Goal: Communication & Community: Answer question/provide support

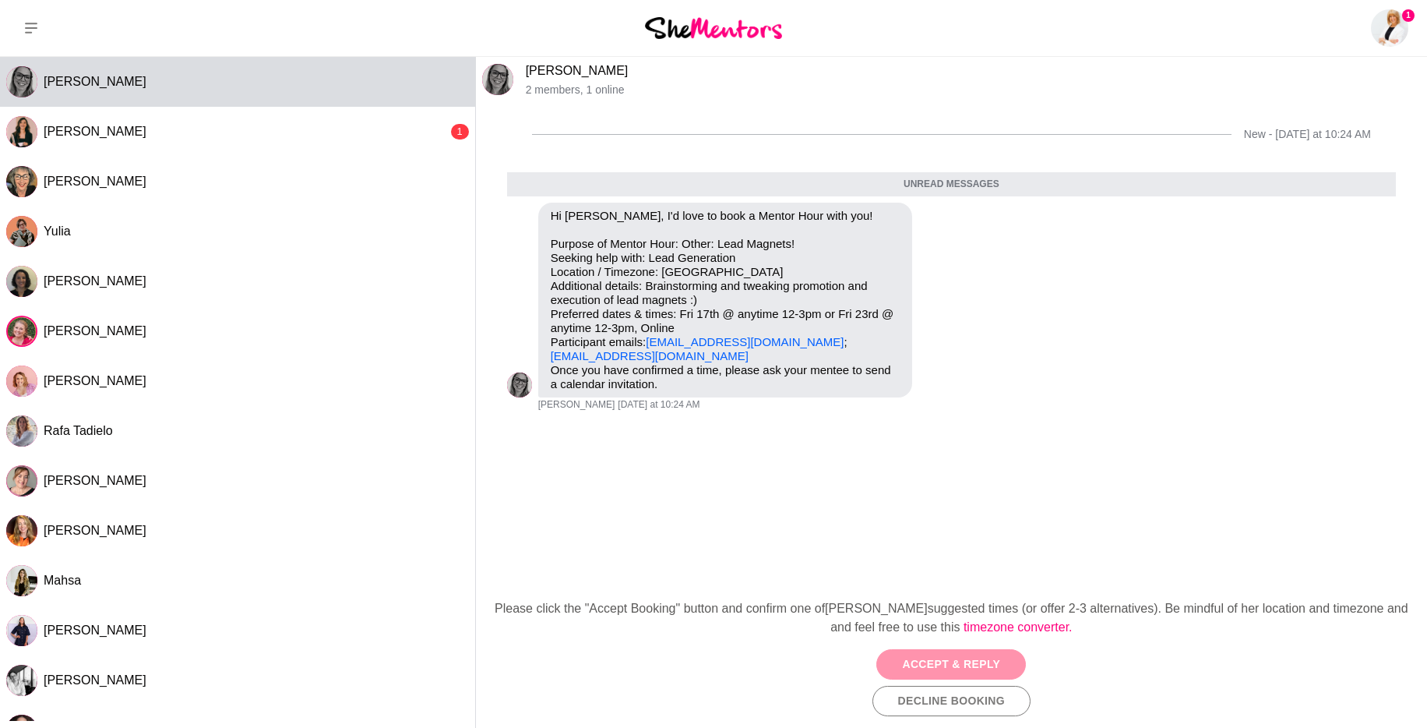
click at [965, 659] on button "Accept & Reply" at bounding box center [951, 664] width 150 height 30
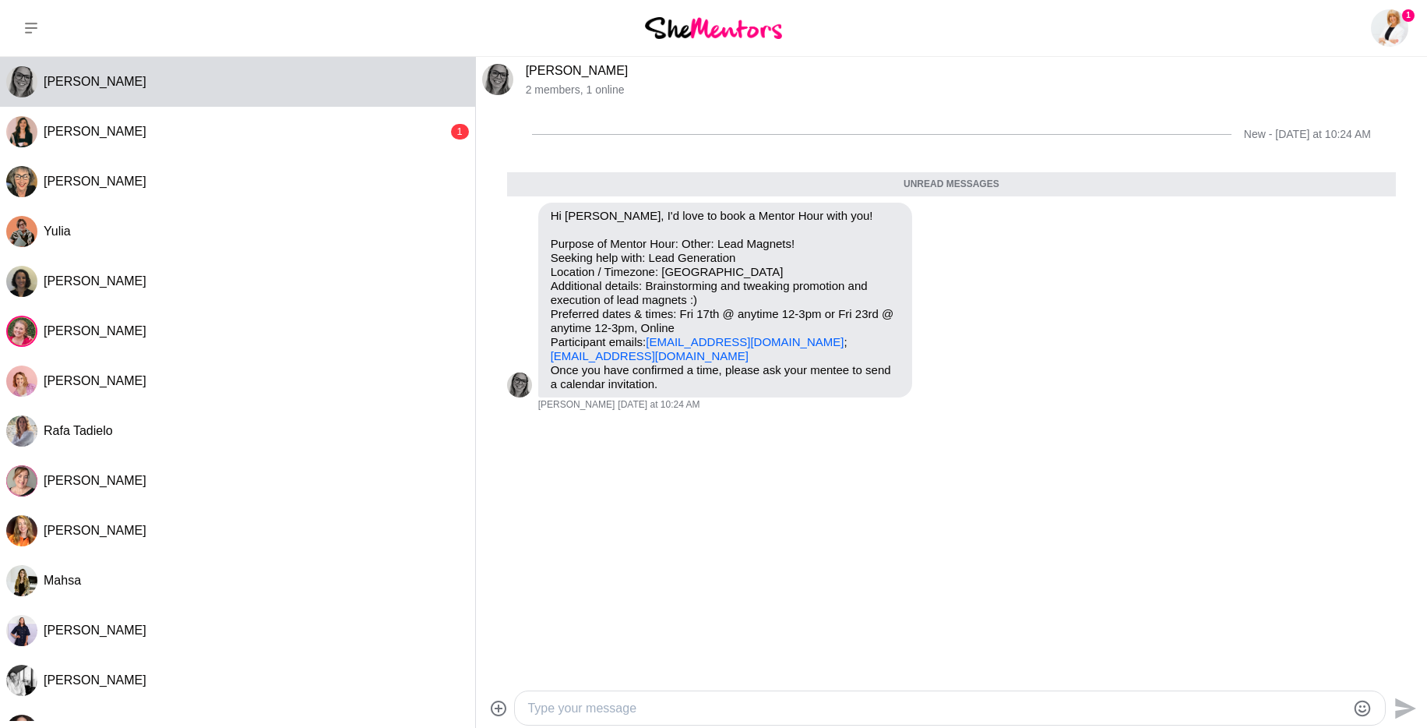
click at [668, 703] on textarea "Type your message" at bounding box center [936, 708] width 818 height 19
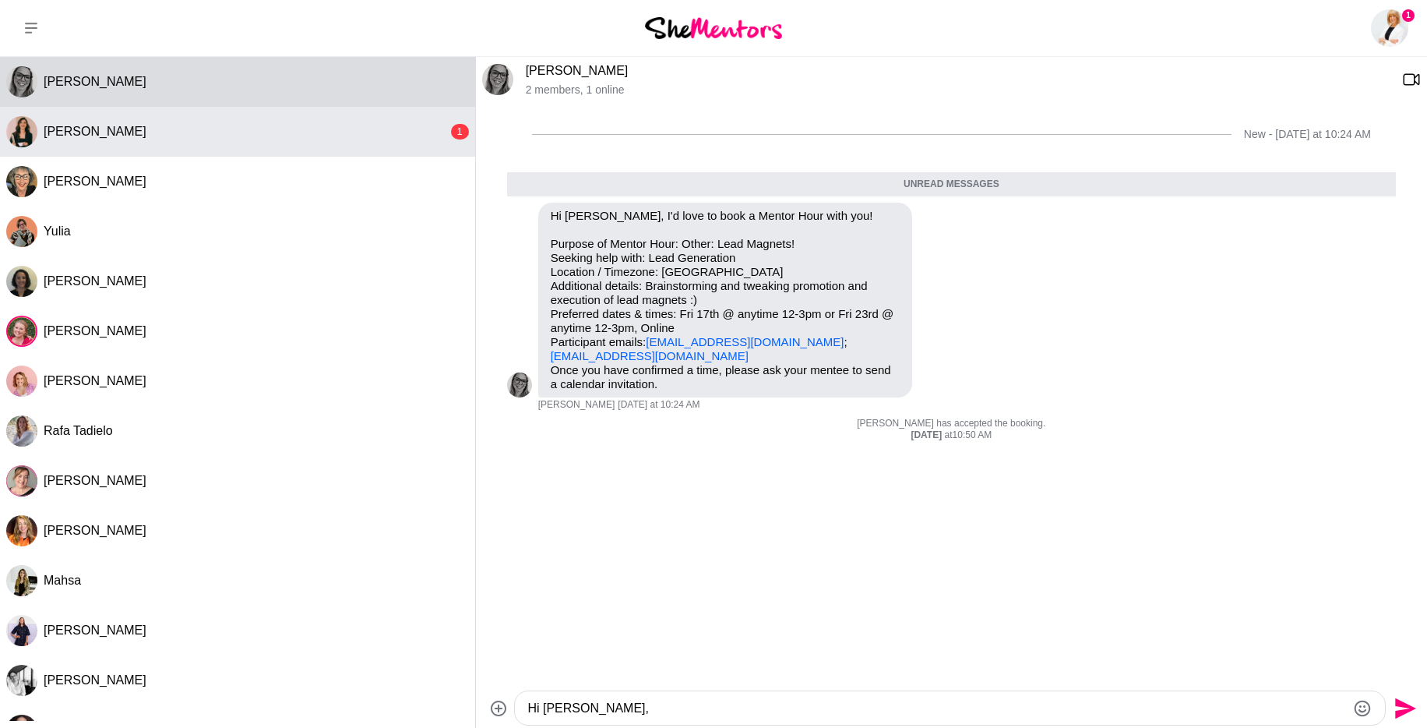
type textarea "Hi [PERSON_NAME],"
click at [242, 130] on div "[PERSON_NAME]" at bounding box center [246, 132] width 404 height 16
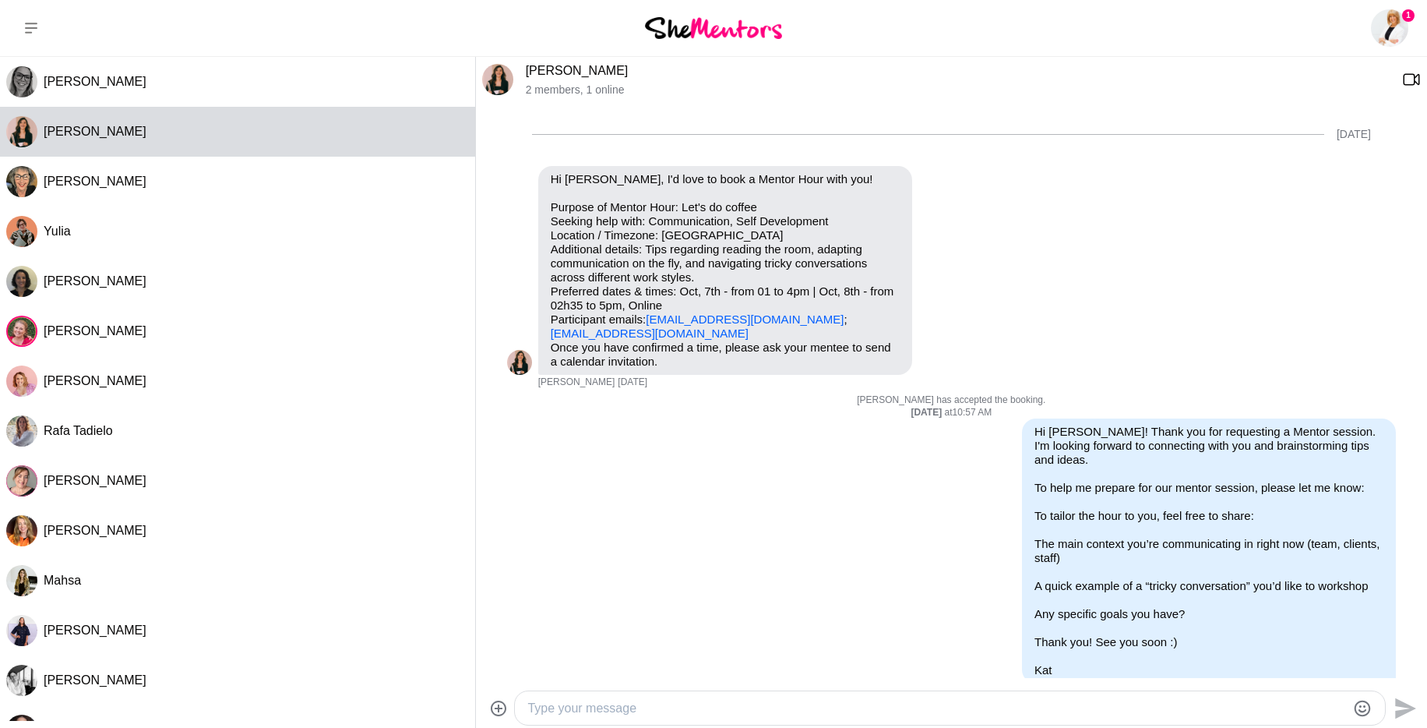
scroll to position [939, 0]
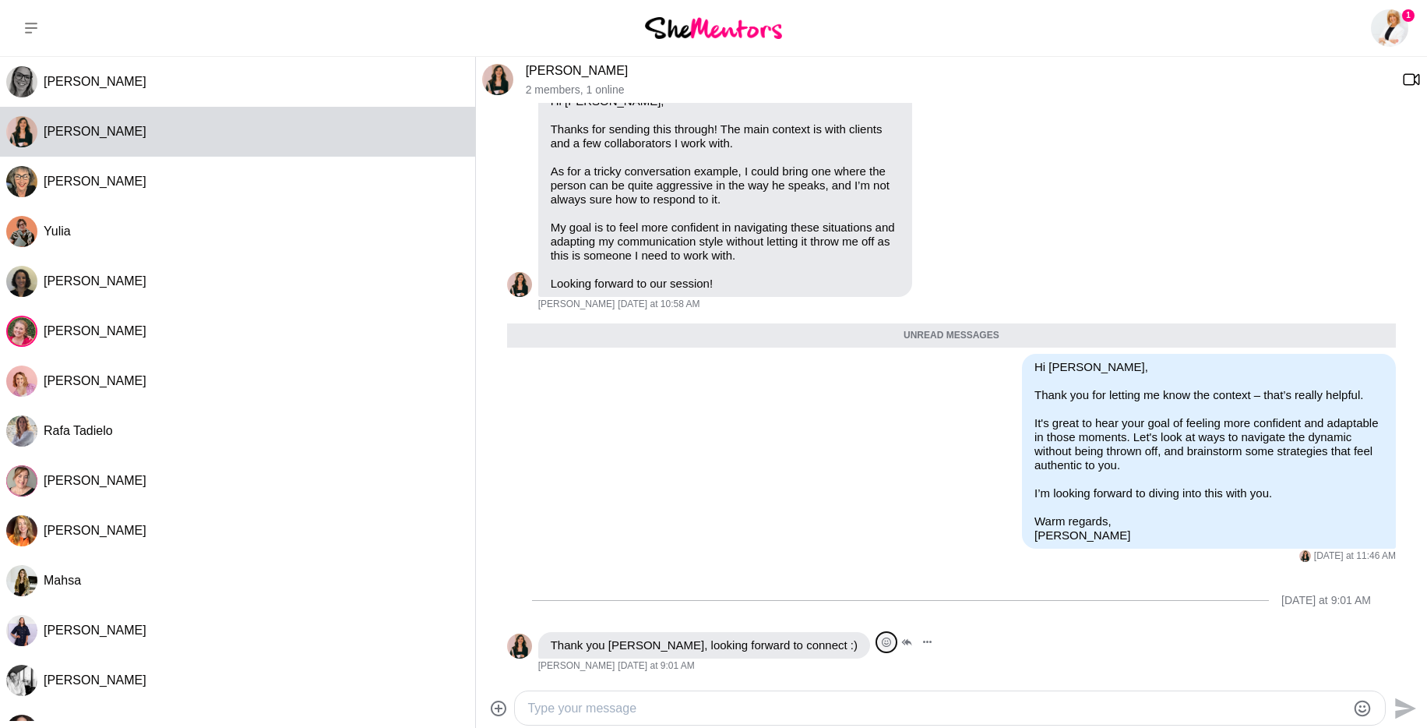
click at [882, 646] on icon "Open Reaction Selector" at bounding box center [886, 641] width 9 height 9
click at [639, 611] on button "Select Reaction: Heart" at bounding box center [628, 608] width 31 height 31
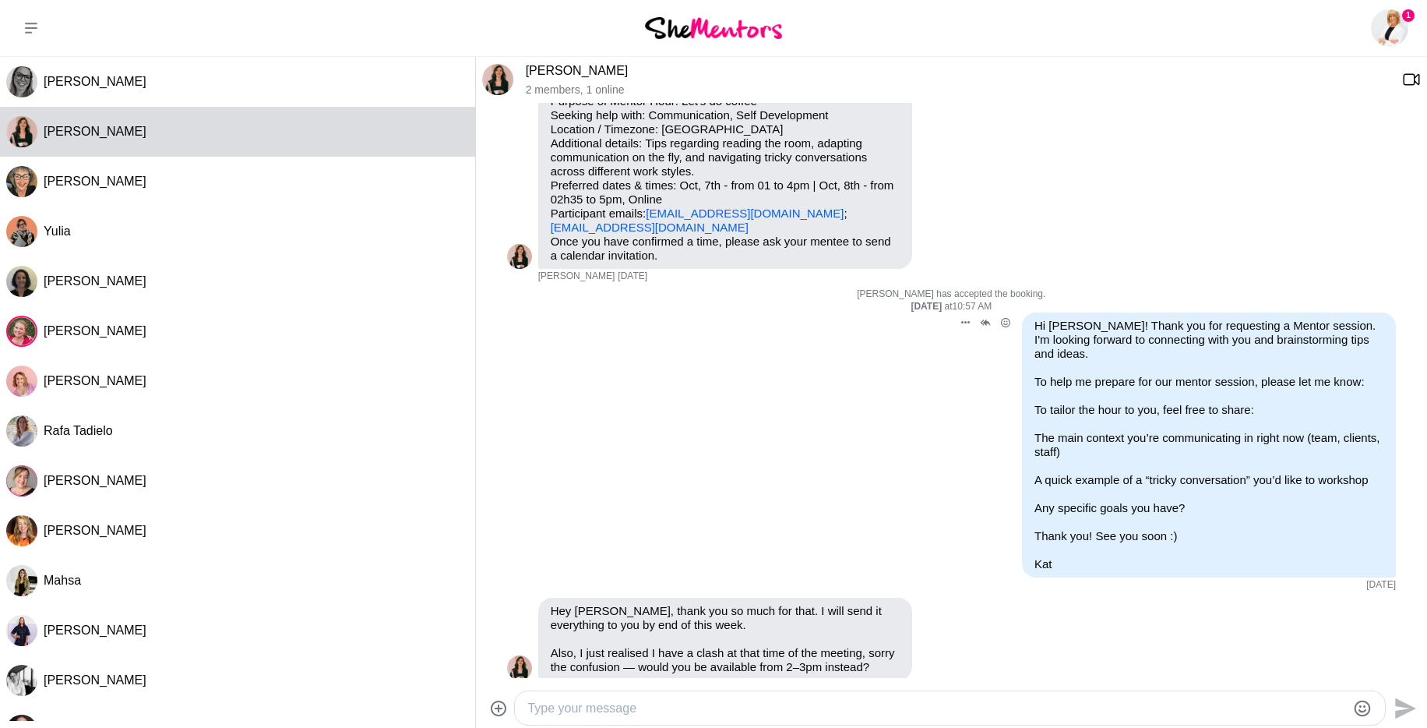
scroll to position [101, 0]
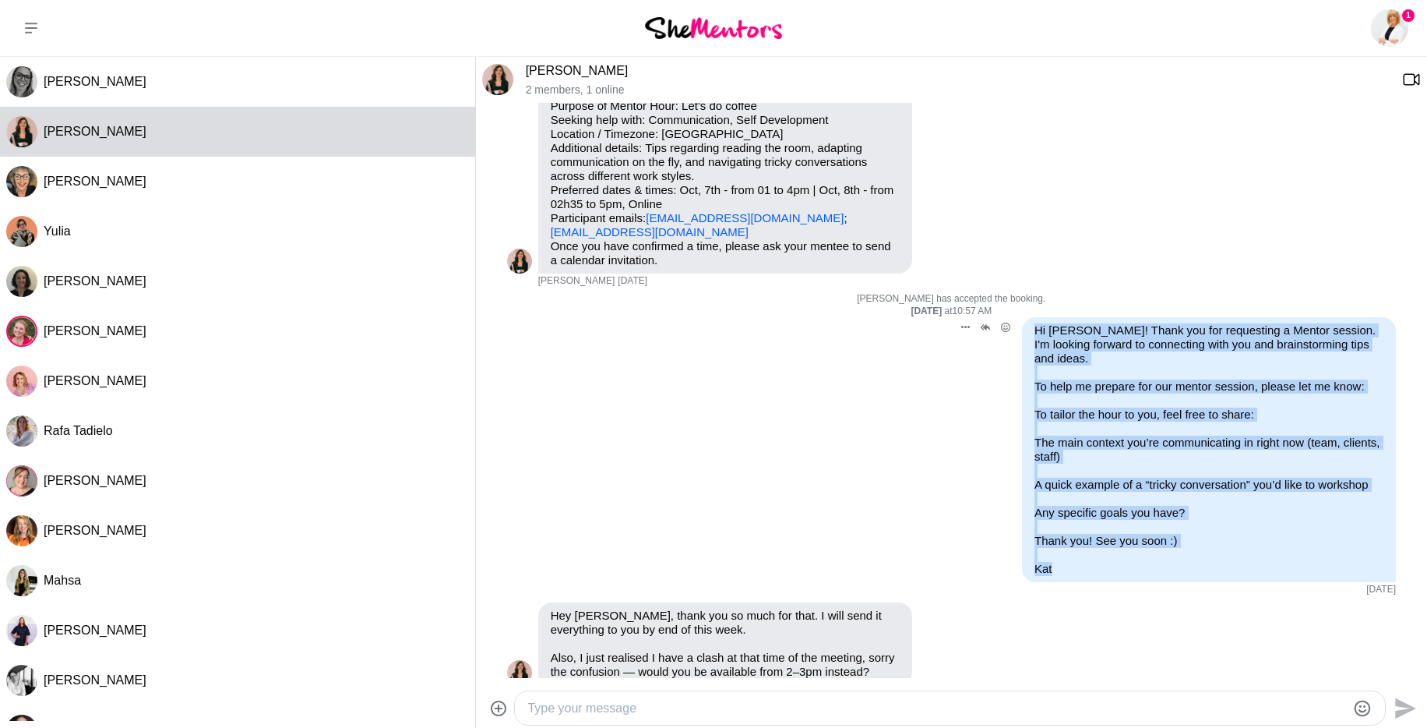
drag, startPoint x: 1064, startPoint y: 573, endPoint x: 1031, endPoint y: 334, distance: 241.4
click at [1032, 333] on div "Hi [PERSON_NAME]! Thank you for requesting a Mentor session. I'm looking forwar…" at bounding box center [1209, 449] width 374 height 265
copy div "Hi [PERSON_NAME]! Thank you for requesting a Mentor session. I'm looking forwar…"
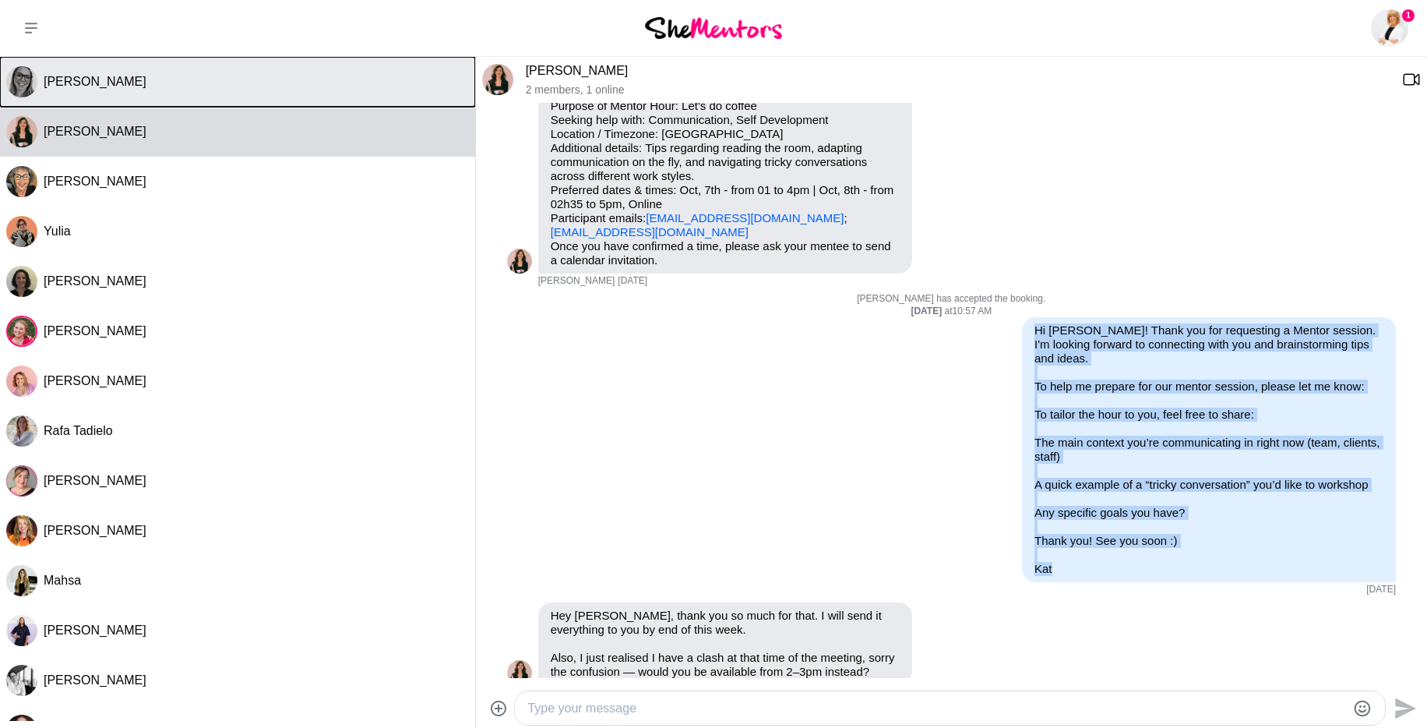
click at [178, 83] on div "[PERSON_NAME]" at bounding box center [256, 82] width 425 height 16
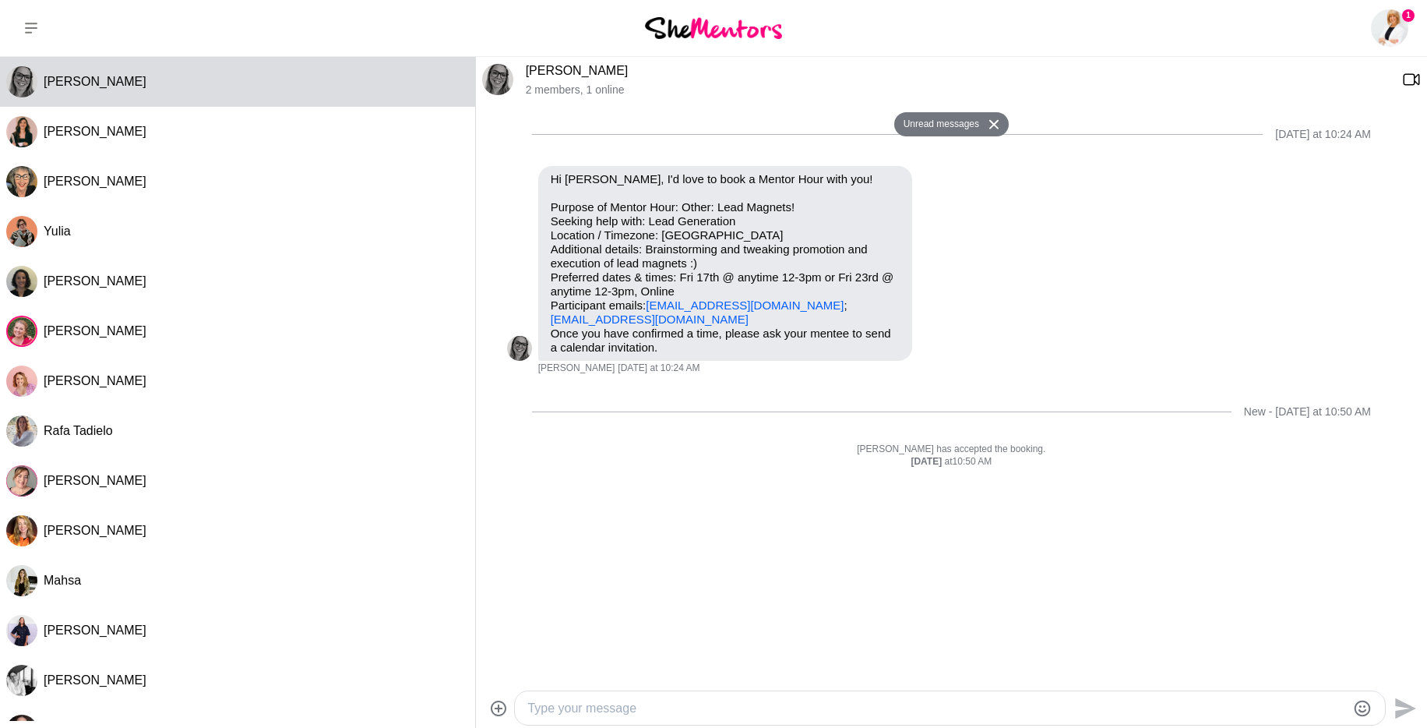
click at [669, 699] on textarea "Type your message" at bounding box center [936, 708] width 818 height 19
paste textarea "Hi [PERSON_NAME]! Thank you for requesting a Mentor session. I'm looking forwar…"
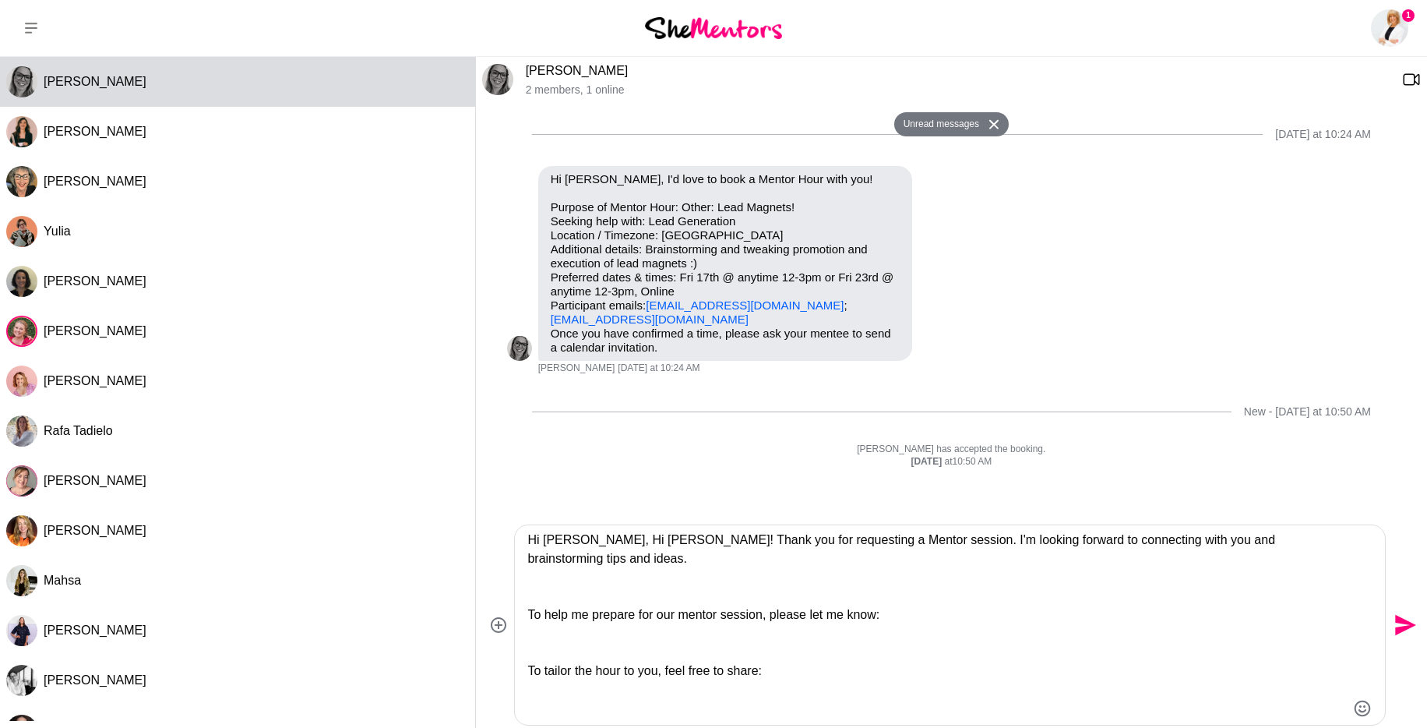
scroll to position [0, 0]
drag, startPoint x: 657, startPoint y: 543, endPoint x: 591, endPoint y: 544, distance: 65.4
click at [591, 544] on textarea "Hi [PERSON_NAME], Hi [PERSON_NAME]! Thank you for requesting a Mentor session. …" at bounding box center [936, 624] width 818 height 187
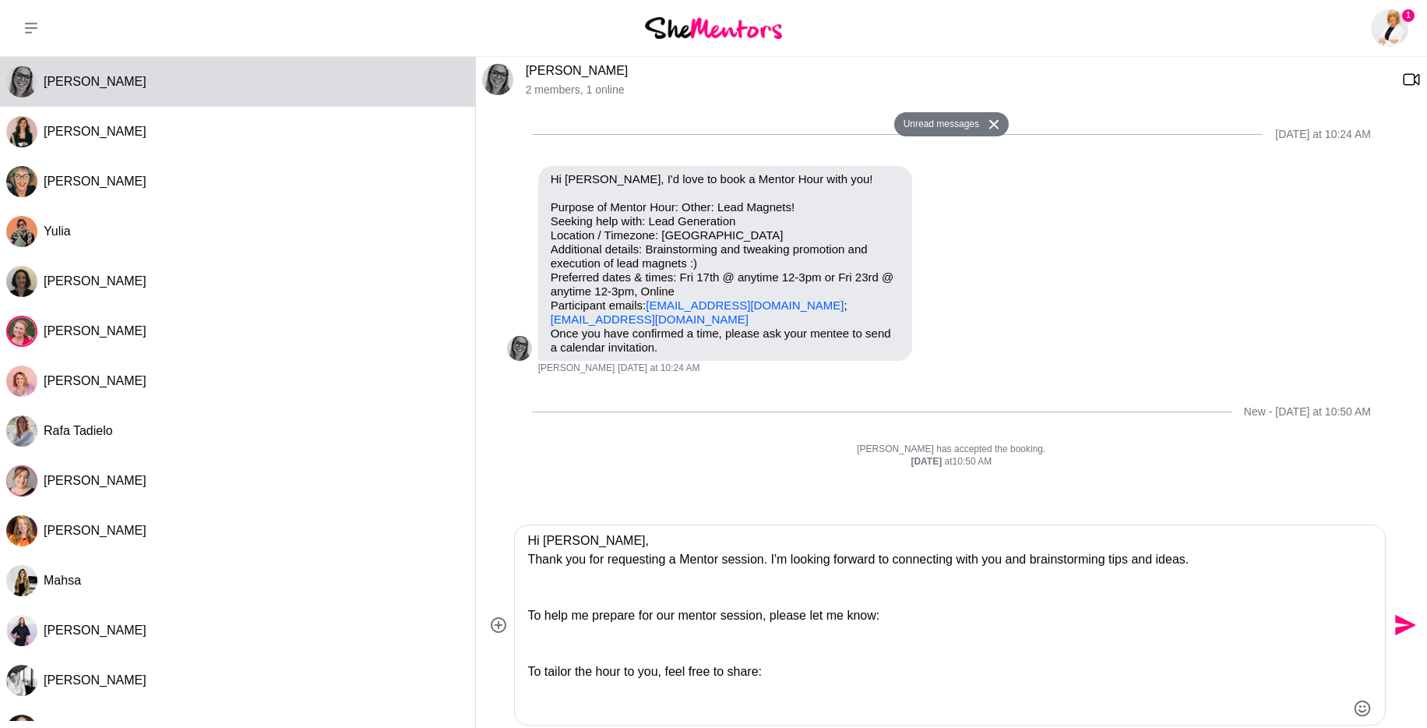
click at [1017, 561] on textarea "Hi [PERSON_NAME], Thank you for requesting a Mentor session. I'm looking forwar…" at bounding box center [936, 624] width 818 height 187
drag, startPoint x: 1274, startPoint y: 564, endPoint x: 1046, endPoint y: 564, distance: 227.5
click at [1046, 564] on textarea "Hi [PERSON_NAME], Thank you for requesting a Mentor session. I'm looking forwar…" at bounding box center [936, 624] width 818 height 187
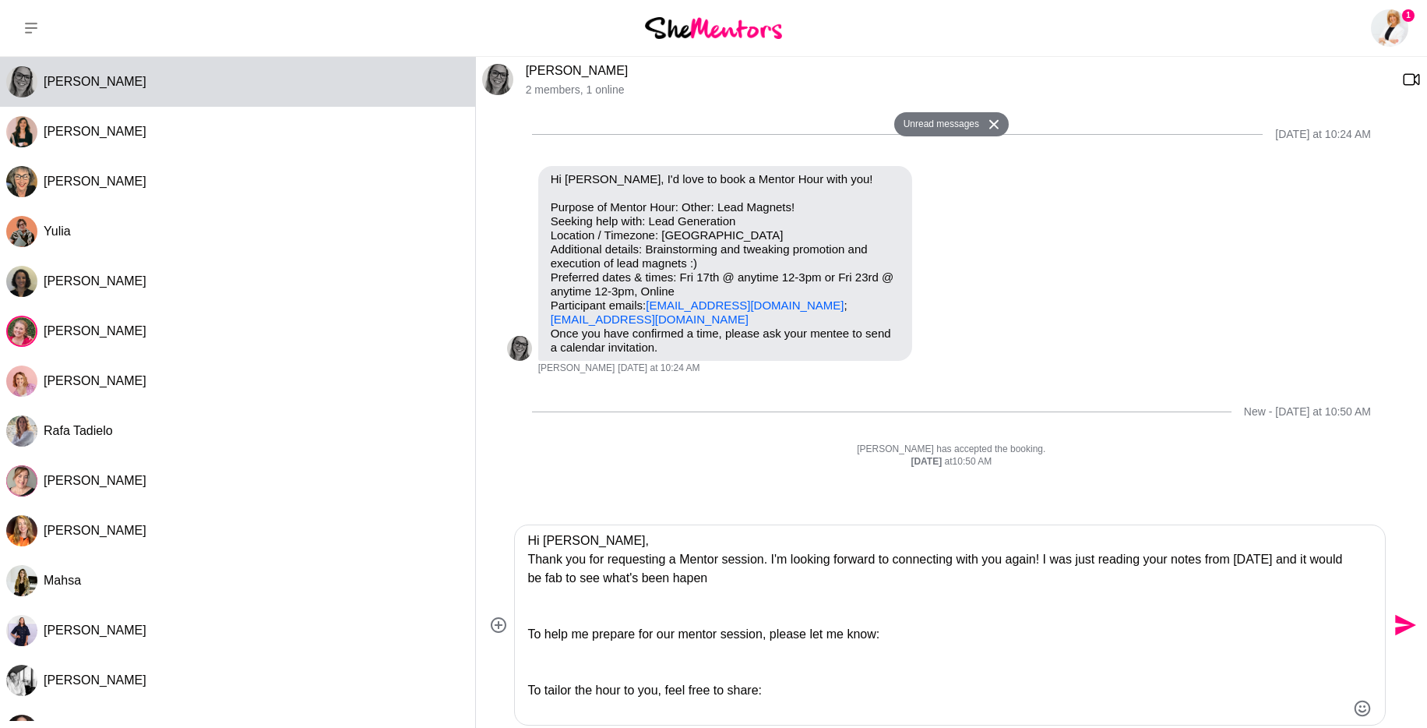
drag, startPoint x: 655, startPoint y: 580, endPoint x: 847, endPoint y: 583, distance: 191.6
click at [847, 583] on textarea "Hi [PERSON_NAME], Thank you for requesting a Mentor session. I'm looking forwar…" at bounding box center [936, 624] width 818 height 187
click at [691, 612] on textarea "Hi [PERSON_NAME], Thank you for requesting a Mentor session. I'm looking forwar…" at bounding box center [936, 624] width 818 height 187
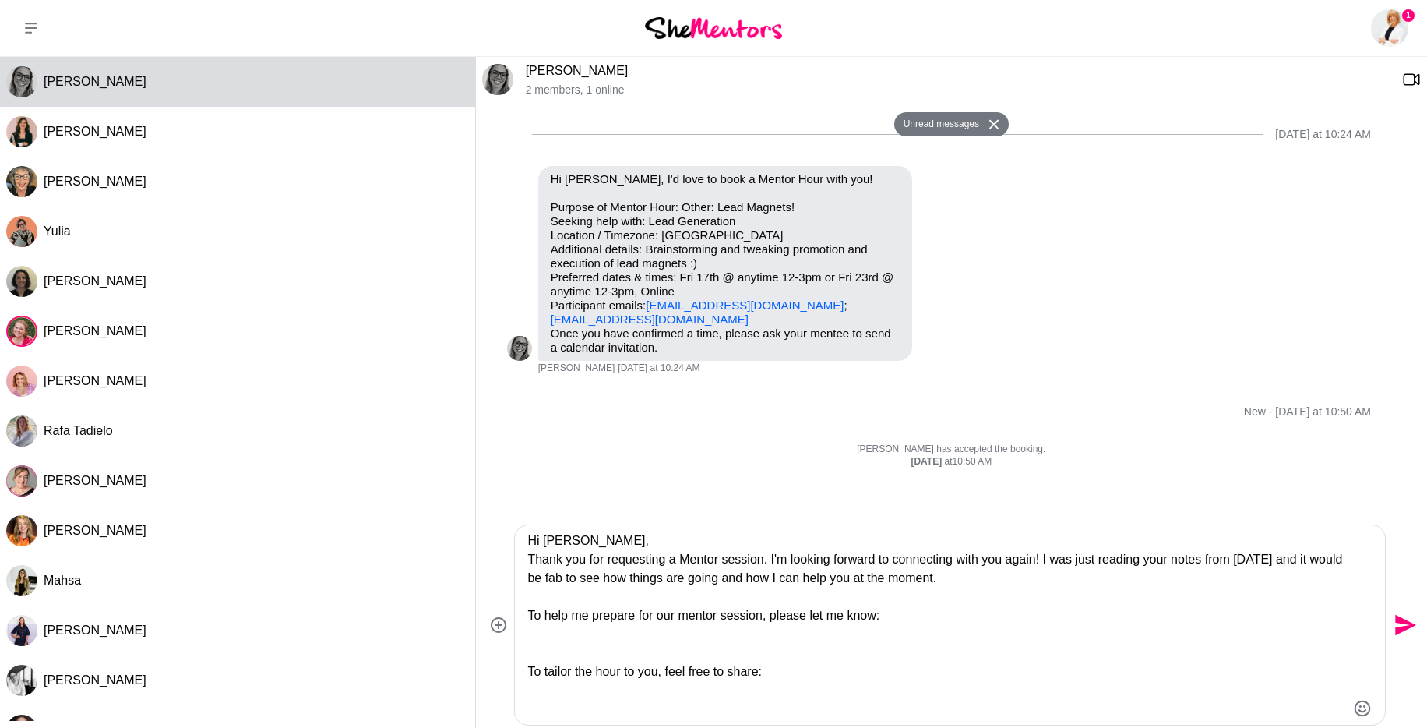
click at [721, 640] on textarea "Hi [PERSON_NAME], Thank you for requesting a Mentor session. I'm looking forwar…" at bounding box center [936, 624] width 818 height 187
drag, startPoint x: 724, startPoint y: 629, endPoint x: 725, endPoint y: 605, distance: 23.4
click at [726, 605] on textarea "Hi [PERSON_NAME], Thank you for requesting a Mentor session. I'm looking forwar…" at bounding box center [936, 624] width 818 height 187
click at [650, 648] on textarea "Hi [PERSON_NAME], Thank you for requesting a Mentor session. I'm looking forwar…" at bounding box center [936, 624] width 818 height 187
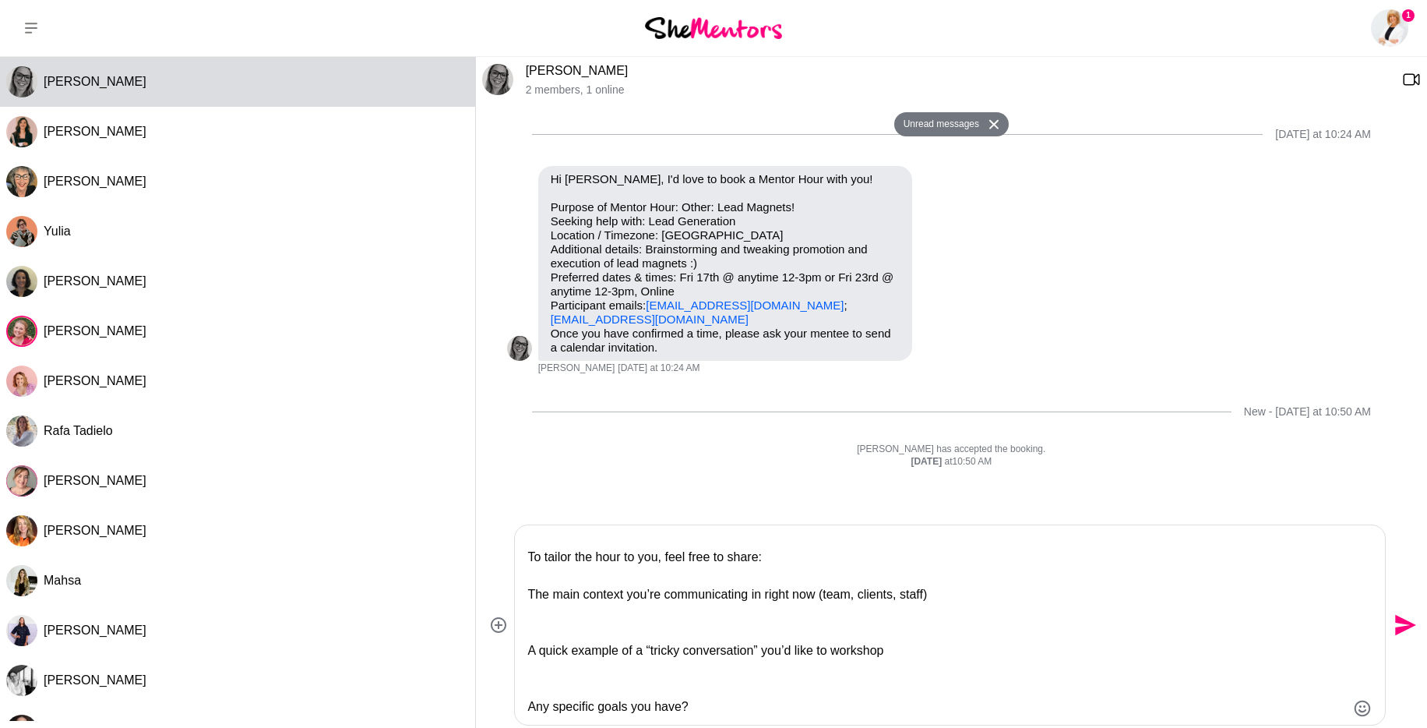
scroll to position [63, 0]
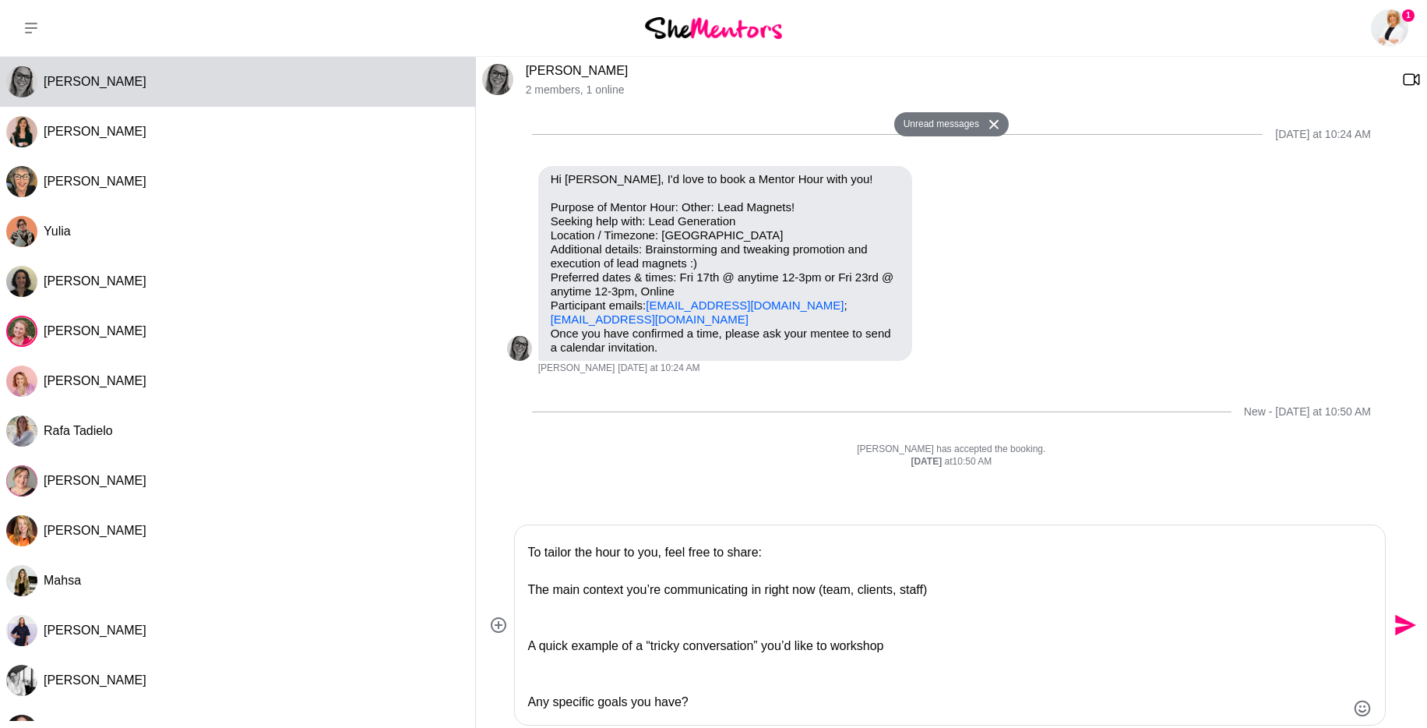
drag, startPoint x: 687, startPoint y: 634, endPoint x: 657, endPoint y: 577, distance: 64.5
click at [657, 577] on textarea "Hi [PERSON_NAME], Thank you for requesting a Mentor session. I'm looking forwar…" at bounding box center [936, 624] width 818 height 187
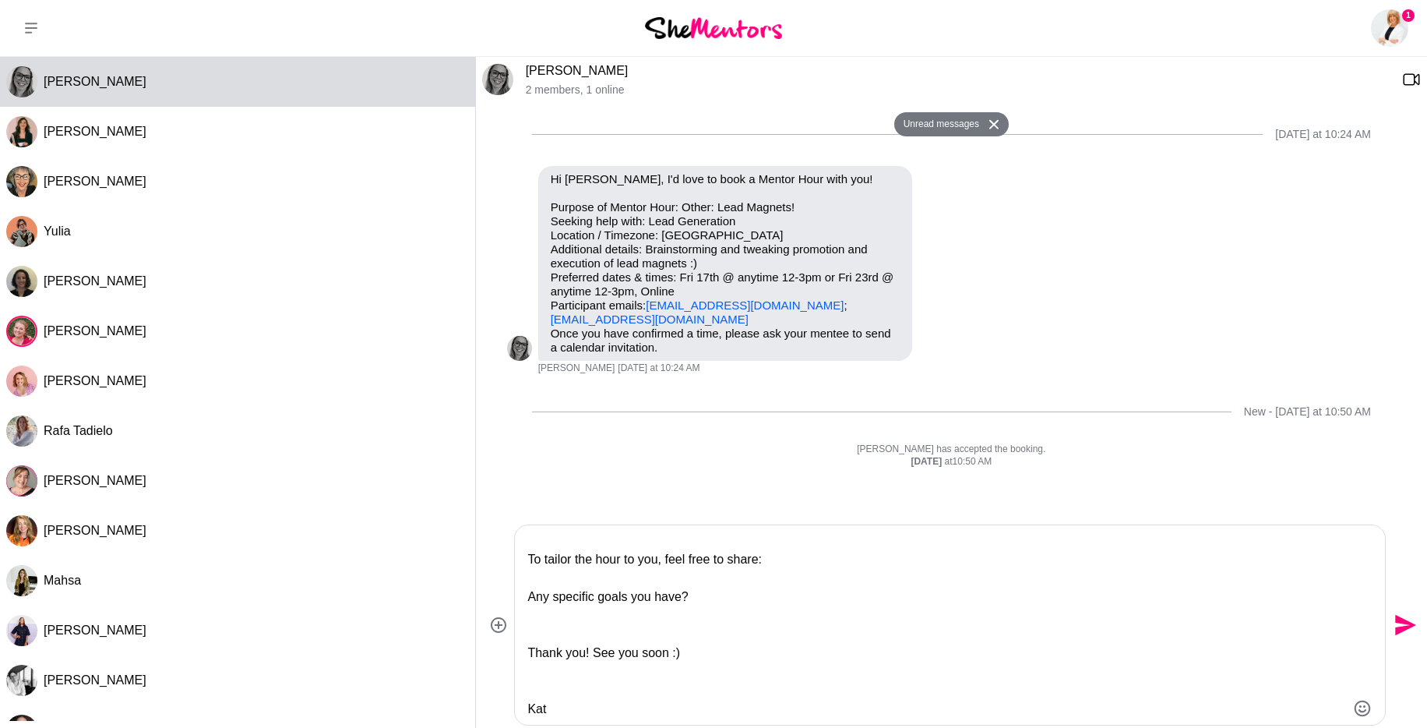
scroll to position [56, 0]
click at [703, 601] on textarea "Hi [PERSON_NAME], Thank you for requesting a Mentor session. I'm looking forwar…" at bounding box center [936, 624] width 818 height 187
click at [629, 631] on textarea "Hi [PERSON_NAME], Thank you for requesting a Mentor session. I'm looking forwar…" at bounding box center [936, 624] width 818 height 187
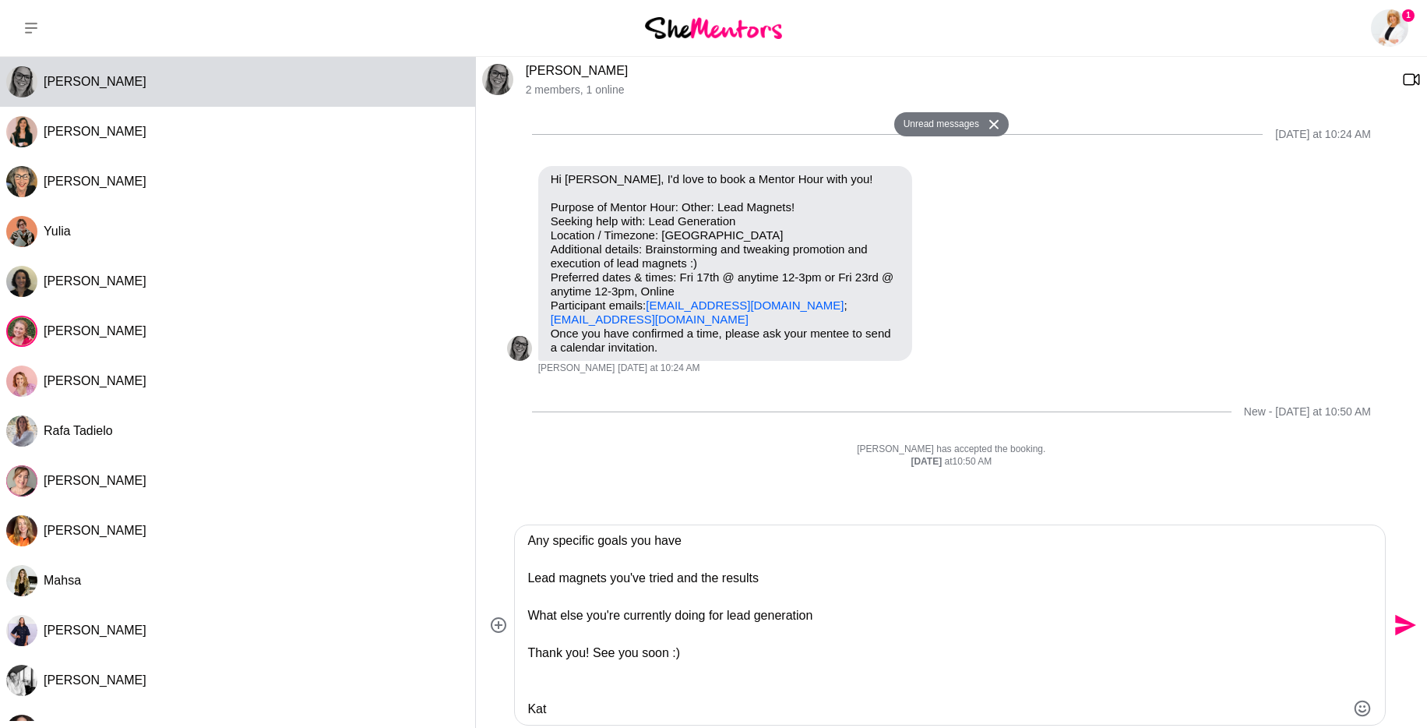
click at [555, 689] on textarea "Hi [PERSON_NAME], Thank you for requesting a Mentor session. I'm looking forwar…" at bounding box center [936, 624] width 818 height 187
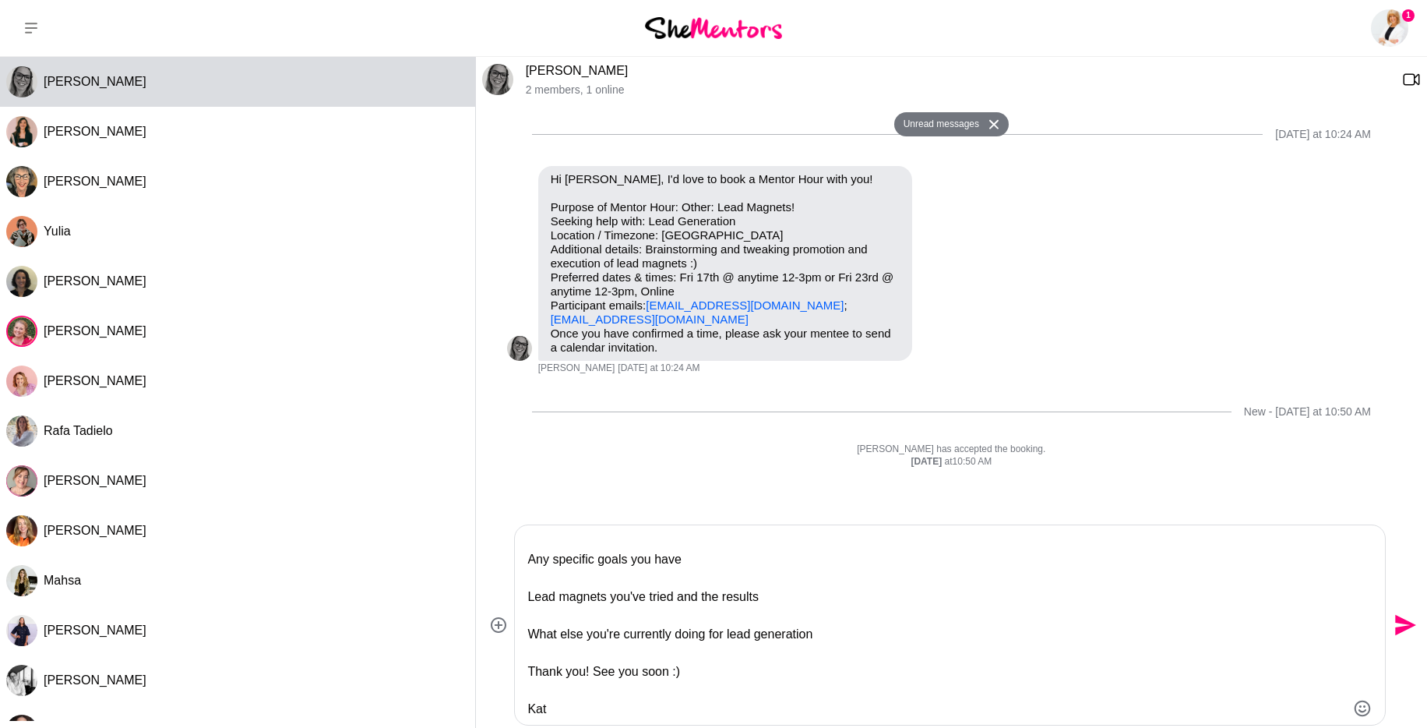
scroll to position [93, 0]
drag, startPoint x: 704, startPoint y: 679, endPoint x: 596, endPoint y: 674, distance: 108.4
click at [596, 674] on textarea "Hi [PERSON_NAME], Thank you for requesting a Mentor session. I'm looking forwar…" at bounding box center [936, 624] width 818 height 187
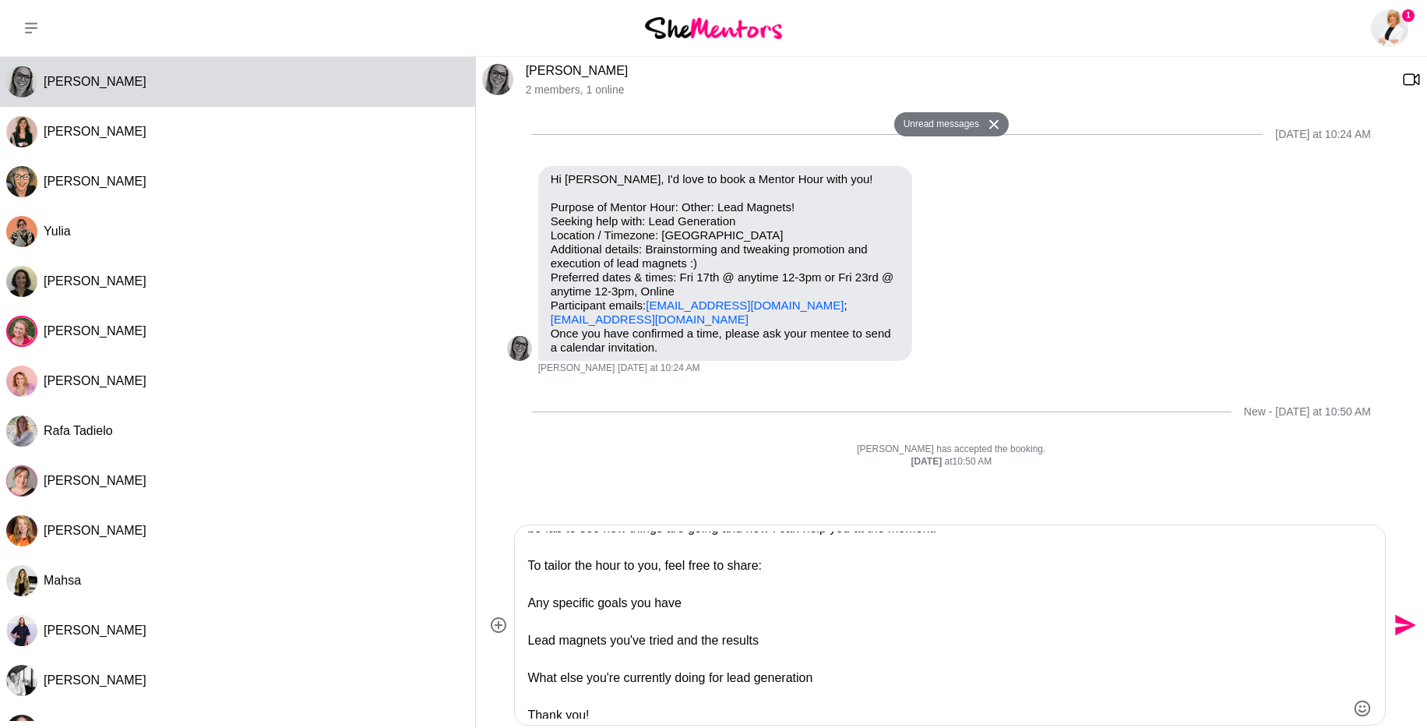
scroll to position [0, 0]
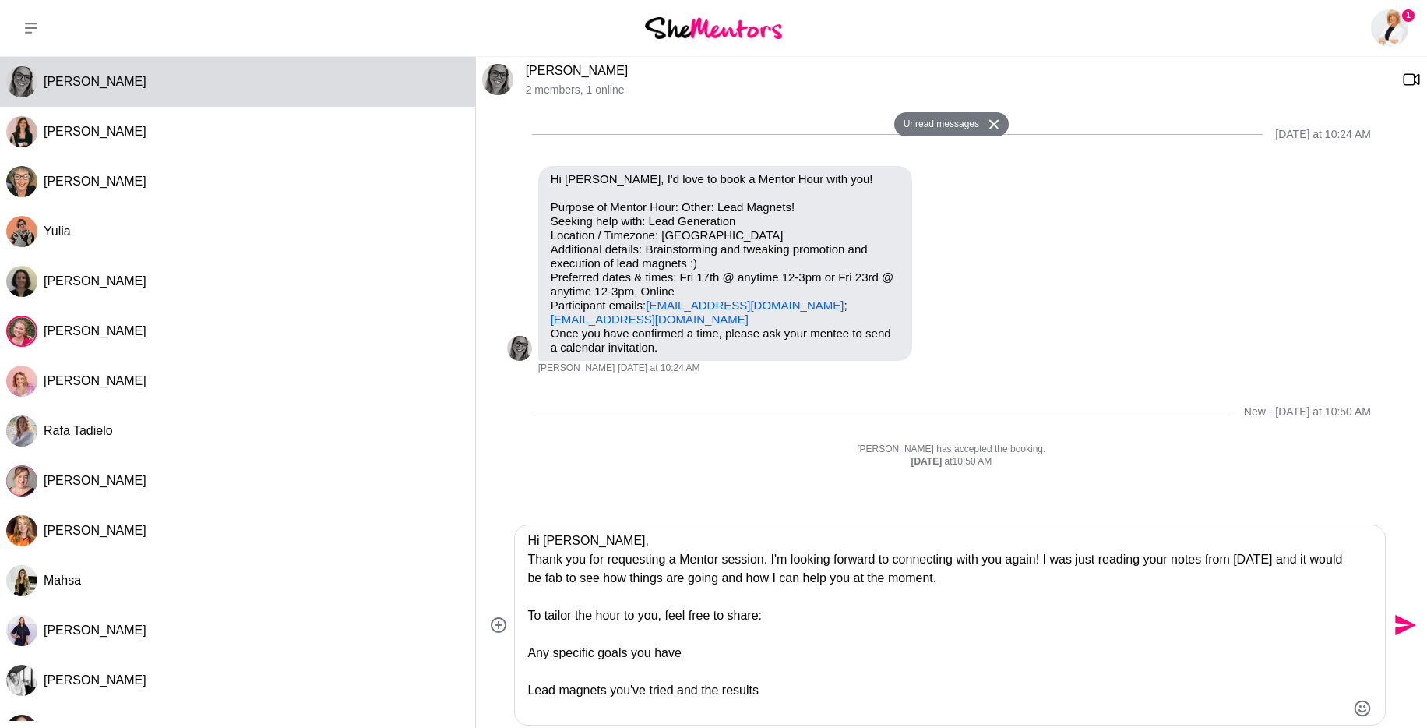
click at [615, 597] on textarea "Hi [PERSON_NAME], Thank you for requesting a Mentor session. I'm looking forwar…" at bounding box center [936, 624] width 818 height 187
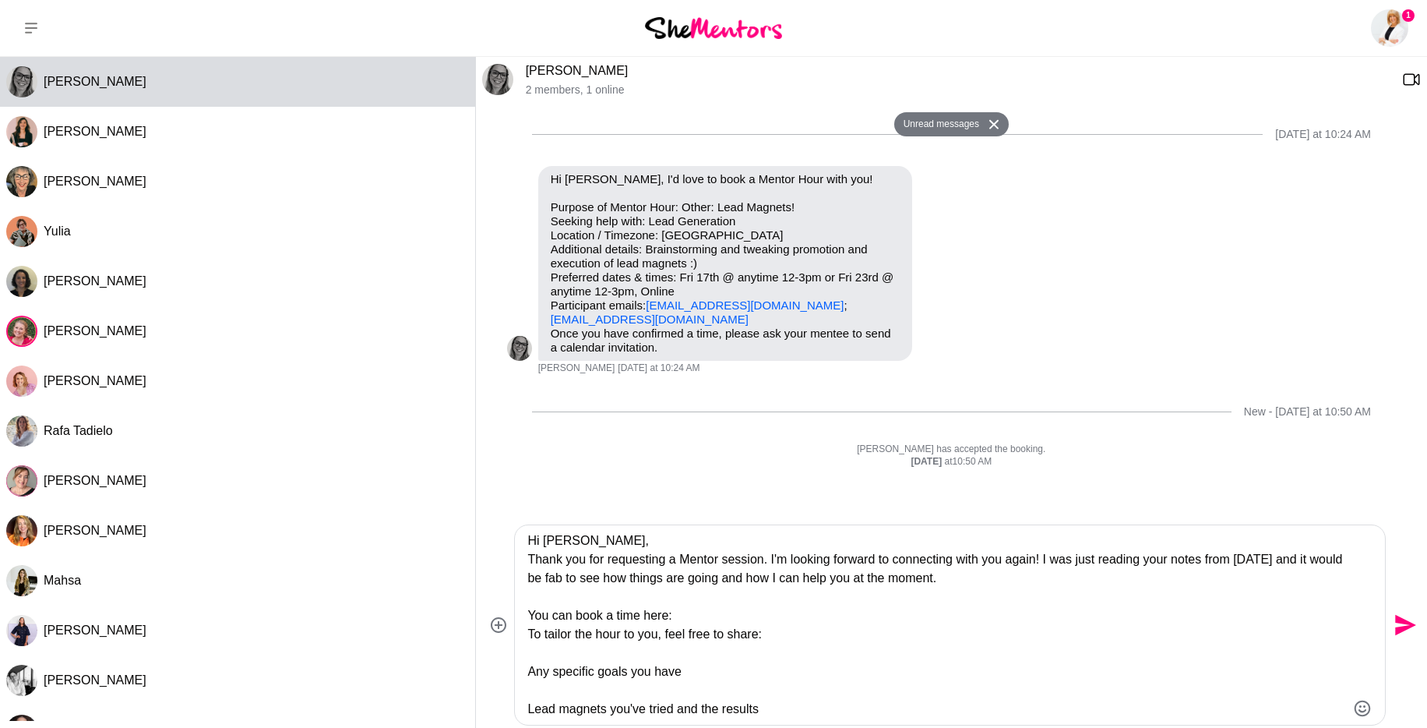
click at [717, 613] on textarea "Hi [PERSON_NAME], Thank you for requesting a Mentor session. I'm looking forwar…" at bounding box center [936, 624] width 818 height 187
paste textarea "[URL][DOMAIN_NAME]"
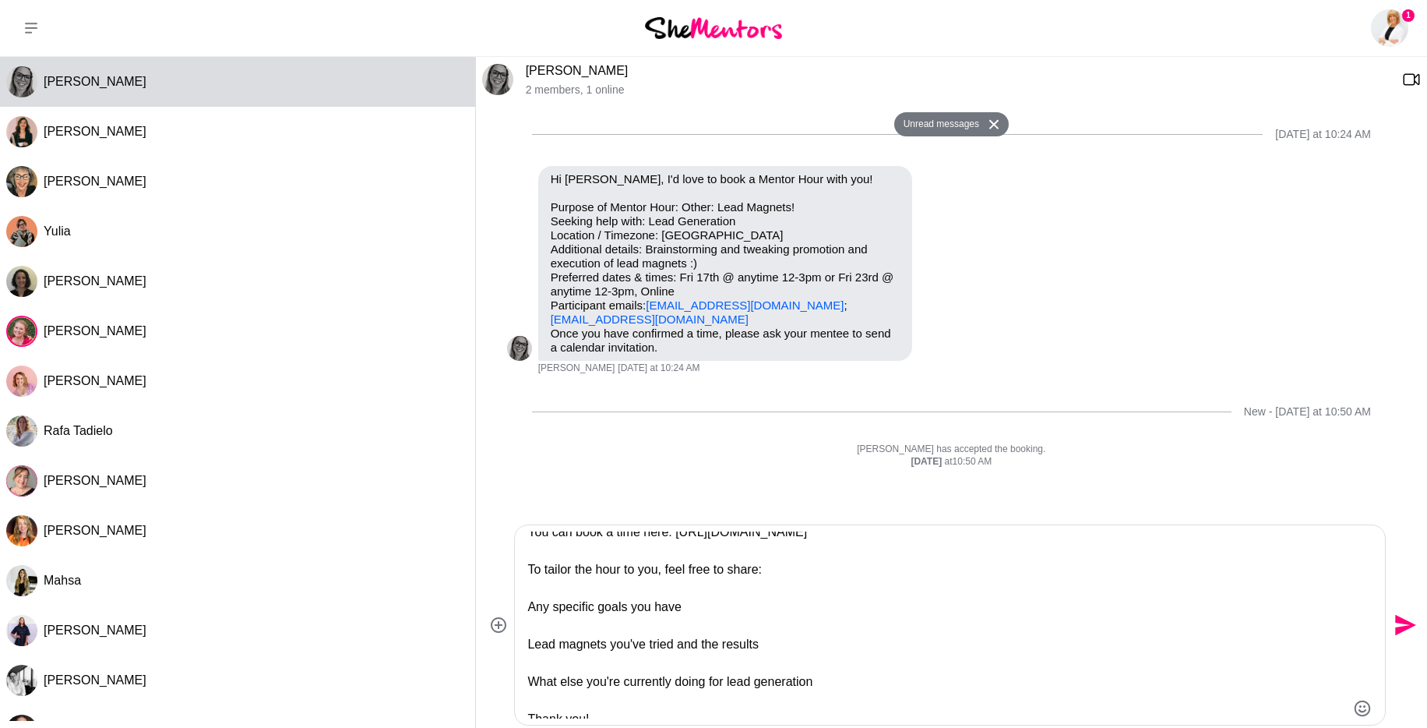
scroll to position [131, 0]
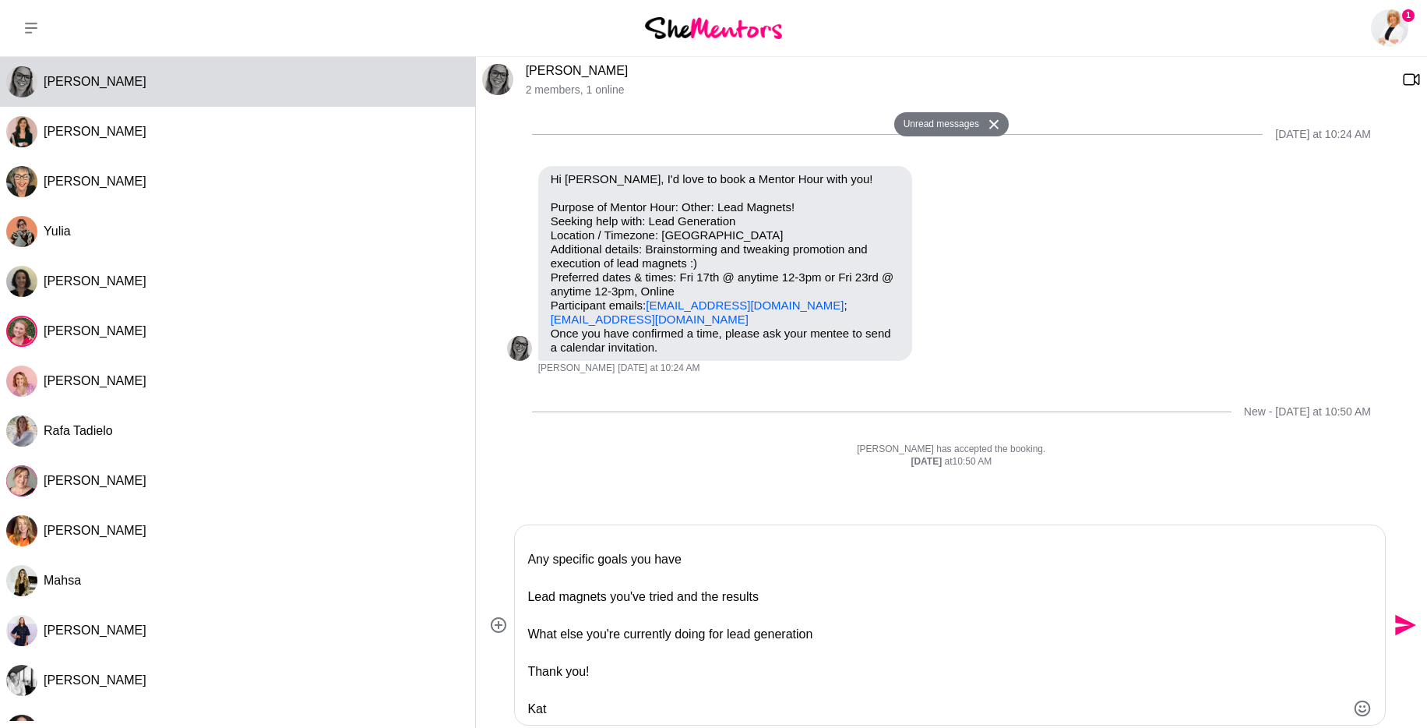
click at [673, 686] on textarea "Hi [PERSON_NAME], Thank you for requesting a Mentor session. I'm looking forwar…" at bounding box center [936, 624] width 818 height 187
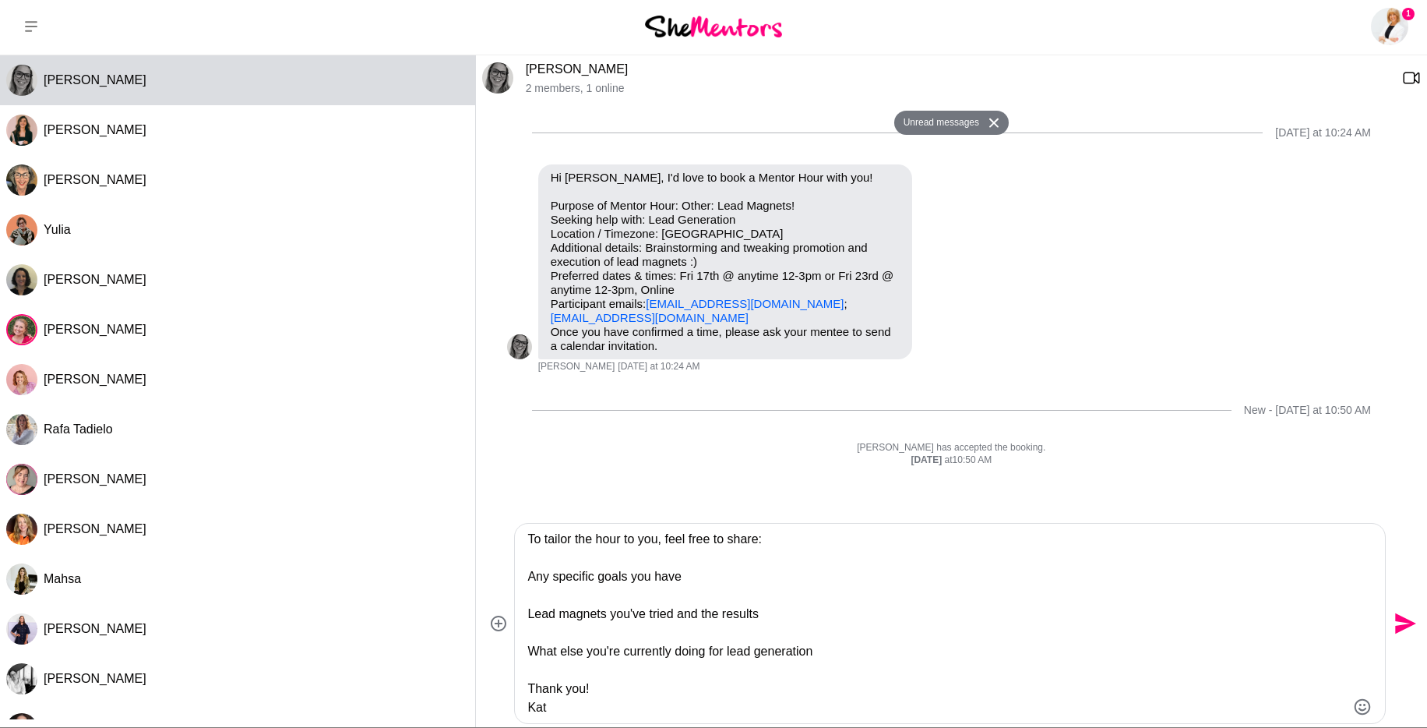
scroll to position [112, 0]
type textarea "Hi [PERSON_NAME], Thank you for requesting a Mentor session. I'm looking forwar…"
click at [1418, 624] on button "Send" at bounding box center [1403, 623] width 35 height 35
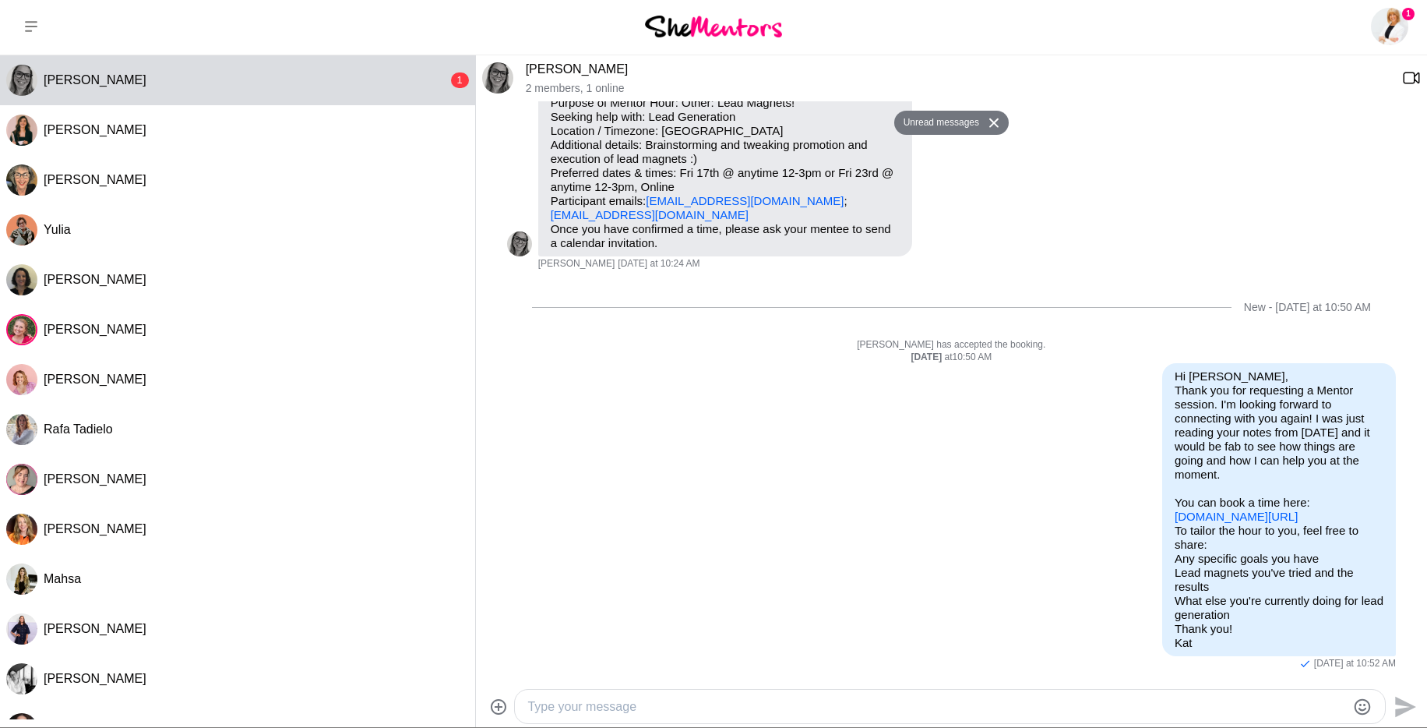
scroll to position [0, 0]
